Goal: Task Accomplishment & Management: Manage account settings

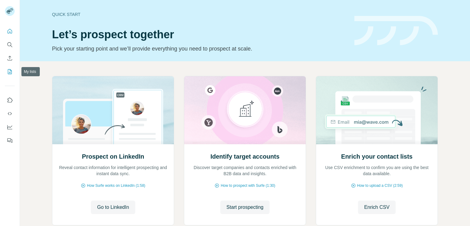
click at [10, 70] on icon "My lists" at bounding box center [10, 71] width 6 height 6
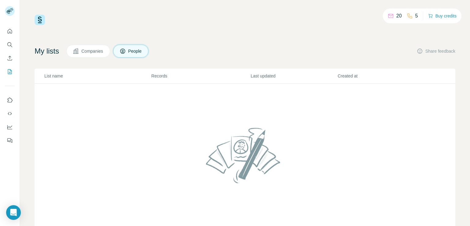
click at [37, 20] on img at bounding box center [40, 20] width 10 height 10
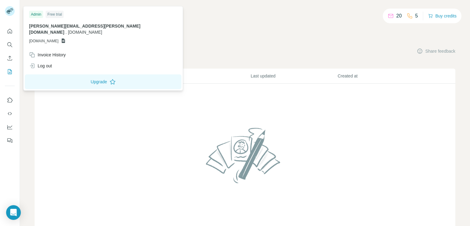
click at [9, 7] on rect at bounding box center [10, 11] width 10 height 10
click at [46, 63] on div "Log out" at bounding box center [40, 66] width 23 height 6
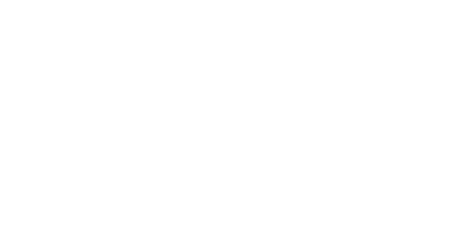
click at [46, 0] on html at bounding box center [232, 0] width 465 height 0
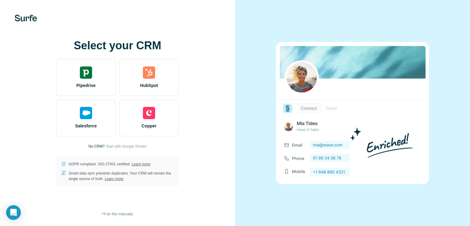
click at [279, 36] on div at bounding box center [352, 113] width 235 height 226
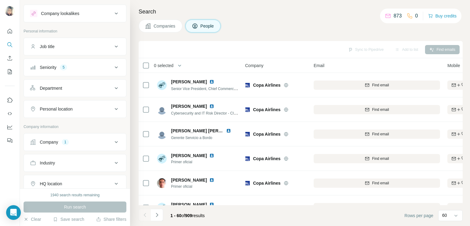
scroll to position [12, 0]
click at [9, 72] on icon "My lists" at bounding box center [10, 71] width 6 height 6
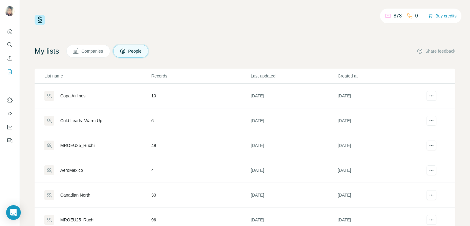
click at [76, 94] on div "Copa Airlines" at bounding box center [72, 96] width 25 height 6
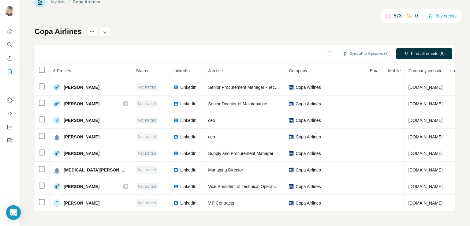
scroll to position [20, 0]
click at [332, 52] on icon "button" at bounding box center [333, 54] width 3 height 4
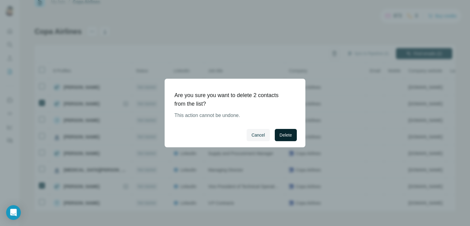
click at [279, 134] on span "Delete" at bounding box center [285, 135] width 12 height 6
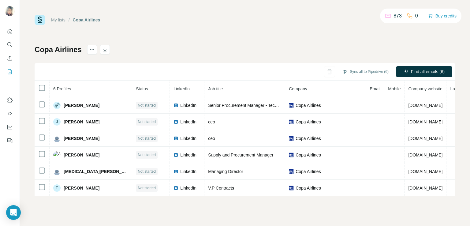
scroll to position [0, 0]
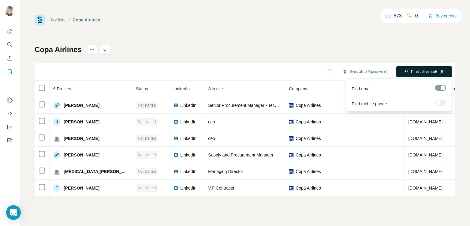
click at [417, 70] on span "Find all emails (6)" at bounding box center [428, 71] width 34 height 6
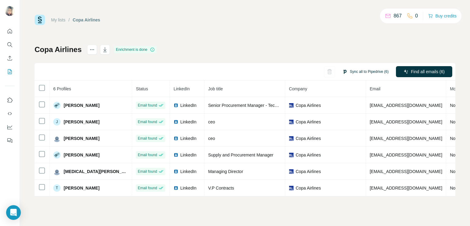
click at [358, 70] on button "Sync all to Pipedrive (6)" at bounding box center [365, 71] width 55 height 9
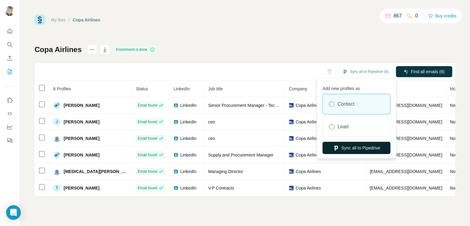
click at [347, 148] on button "Sync all to Pipedrive" at bounding box center [356, 148] width 68 height 12
